Goal: Information Seeking & Learning: Check status

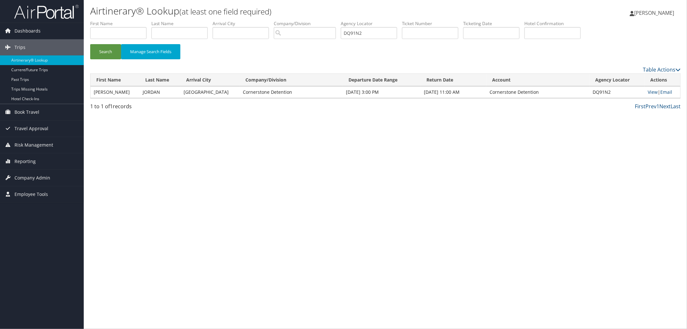
drag, startPoint x: 373, startPoint y: 33, endPoint x: 267, endPoint y: 25, distance: 106.6
click at [309, 20] on ul "First Name Last Name Departure City Arrival City Company/Division Airport/City …" at bounding box center [385, 20] width 590 height 0
type input "2"
type input "DL47MH"
click at [90, 44] on button "Search" at bounding box center [105, 51] width 31 height 15
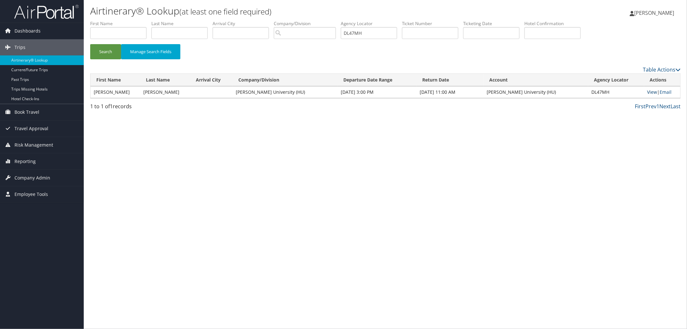
click at [647, 91] on link "View" at bounding box center [652, 92] width 10 height 6
drag, startPoint x: 384, startPoint y: 29, endPoint x: 310, endPoint y: 37, distance: 74.1
click at [317, 20] on ul "First Name Last Name Departure City Arrival City Company/Division Airport/City …" at bounding box center [385, 20] width 590 height 0
paste input "DQ91N2"
type input "DQ91N2"
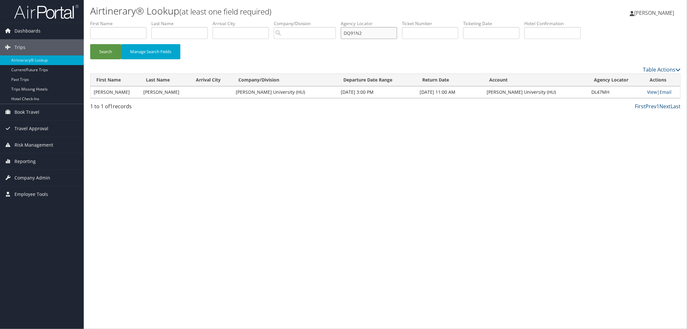
click at [90, 44] on button "Search" at bounding box center [105, 51] width 31 height 15
click at [648, 90] on link "View" at bounding box center [653, 92] width 10 height 6
click at [54, 165] on link "Reporting" at bounding box center [42, 161] width 84 height 16
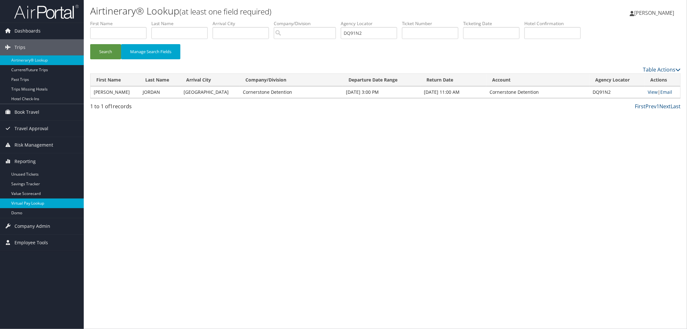
click at [51, 202] on link "Virtual Pay Lookup" at bounding box center [42, 203] width 84 height 10
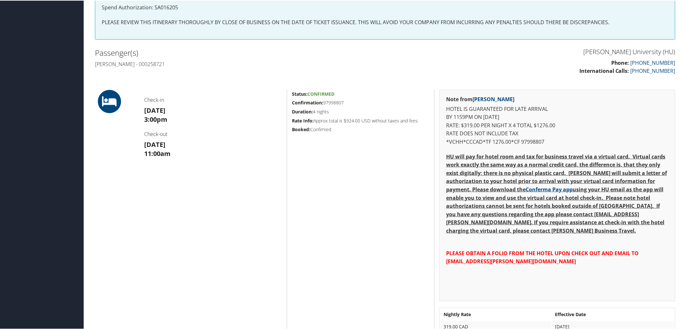
scroll to position [71, 0]
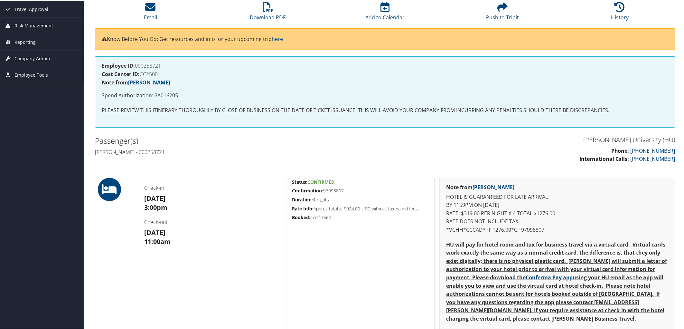
drag, startPoint x: 336, startPoint y: 187, endPoint x: 324, endPoint y: 188, distance: 12.0
click at [324, 188] on h5 "Confirmation: 97998807" at bounding box center [361, 190] width 138 height 6
copy h5 "97998807"
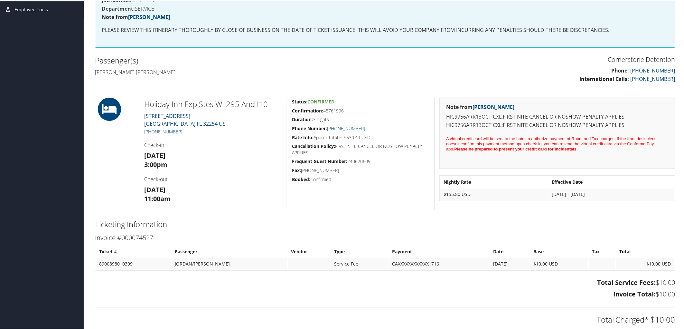
scroll to position [143, 0]
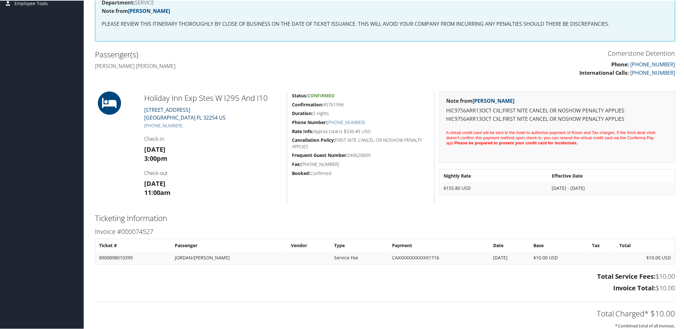
click at [182, 107] on link "1120 SUEMAC ROAD JACKSONVILLE FL 32254 US" at bounding box center [184, 113] width 81 height 15
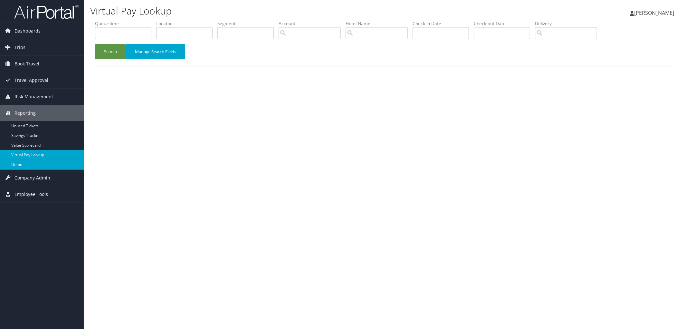
click at [47, 166] on link "Domo" at bounding box center [42, 165] width 84 height 10
click at [29, 49] on link "Trips" at bounding box center [42, 47] width 84 height 16
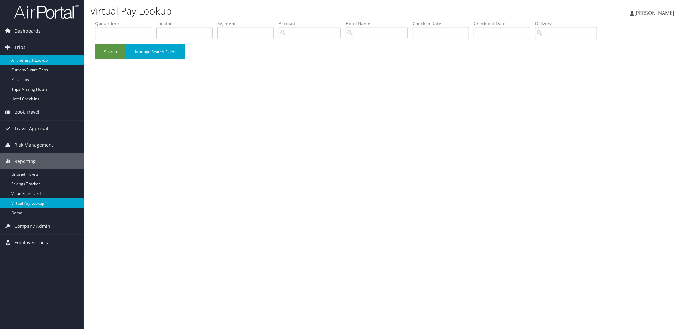
click at [32, 60] on link "Airtinerary® Lookup" at bounding box center [42, 60] width 84 height 10
